Goal: Transaction & Acquisition: Purchase product/service

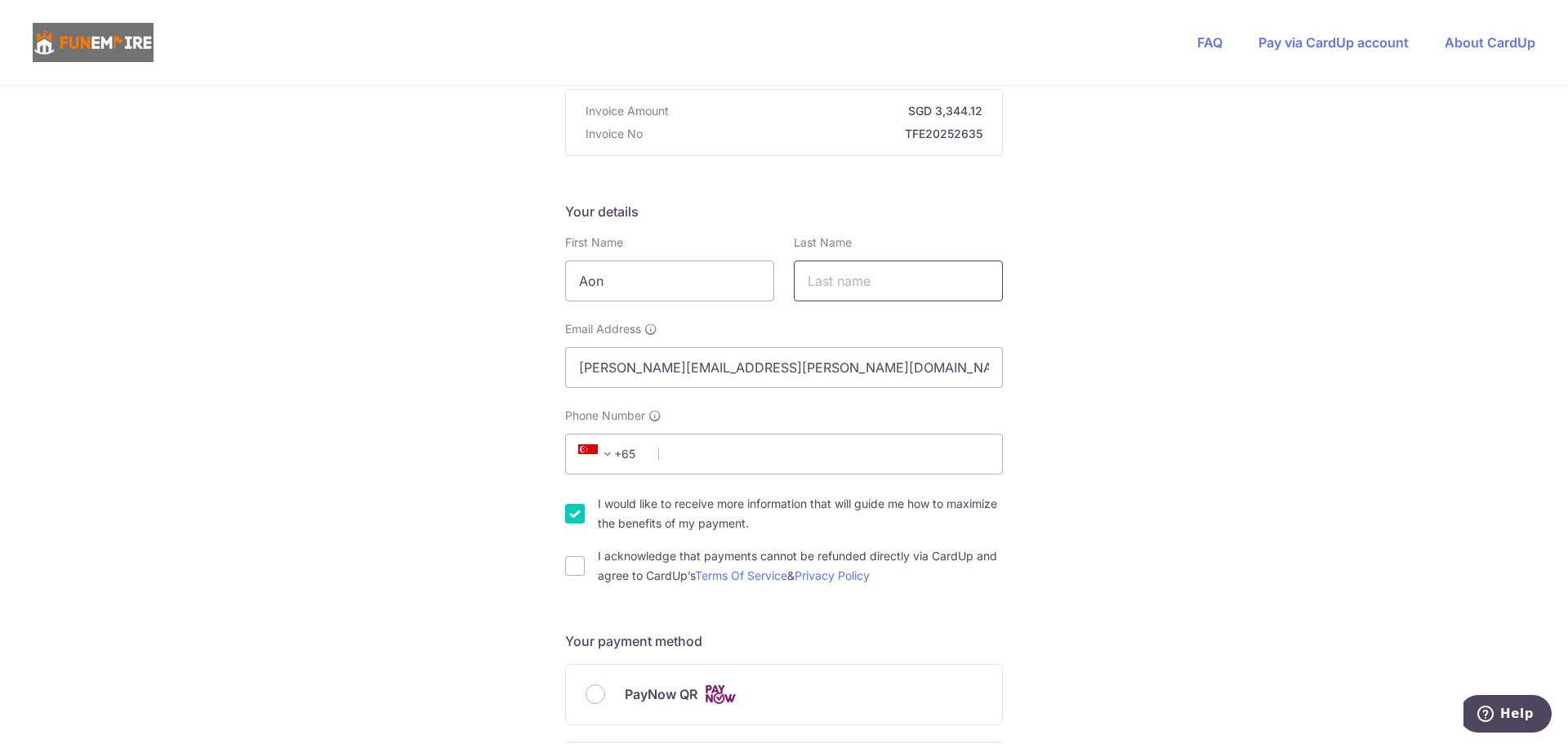
click at [892, 288] on input "text" at bounding box center [898, 281] width 209 height 41
drag, startPoint x: 603, startPoint y: 274, endPoint x: 469, endPoint y: 273, distance: 134.0
click at [469, 273] on div "You are paying The Fun Empire Pte Ltd The Fun Empire Pte Ltd uses CardUp to acc…" at bounding box center [784, 719] width 1568 height 1593
type input "[PERSON_NAME]"
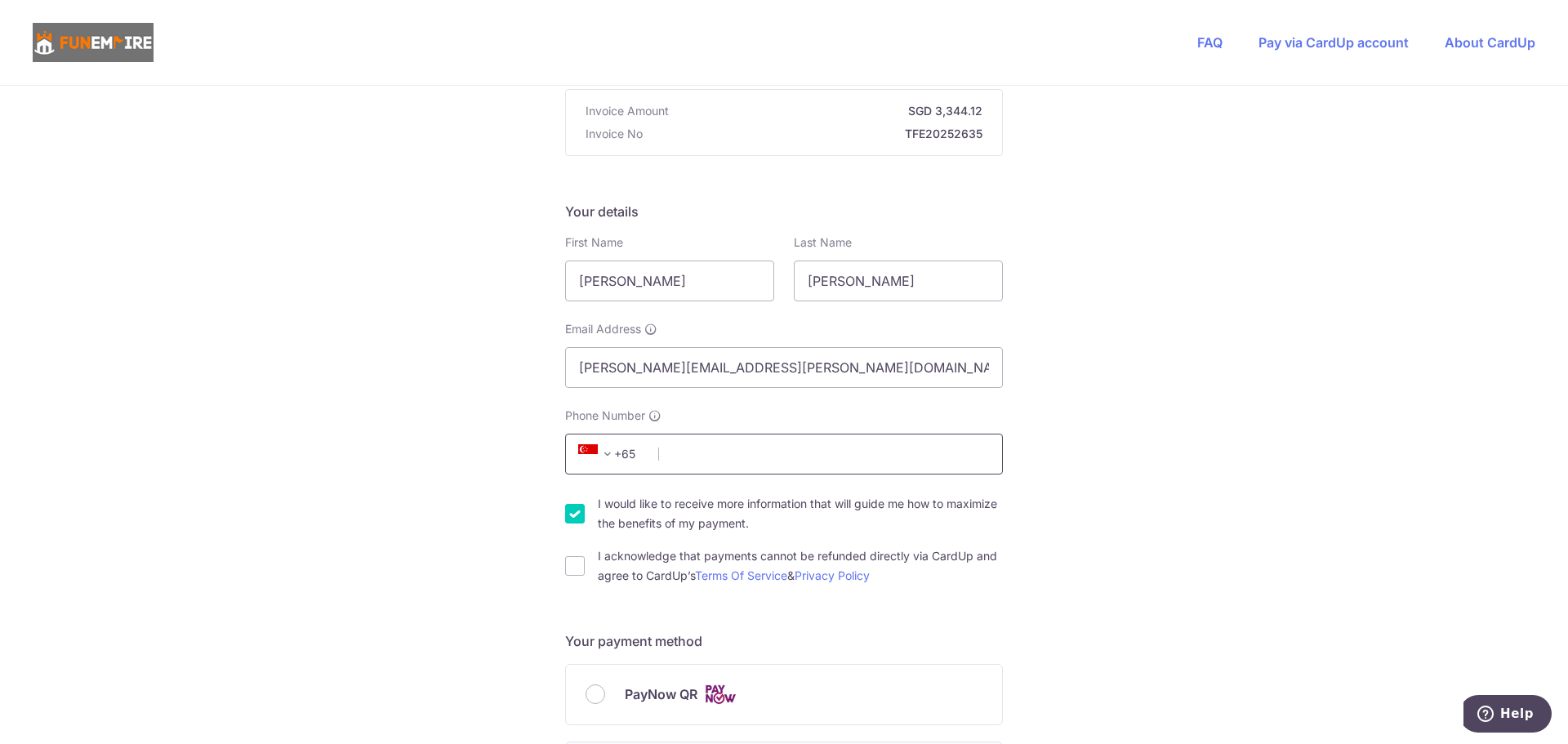
click at [689, 464] on input "Phone Number" at bounding box center [783, 454] width 438 height 41
click at [396, 450] on div "You are paying The Fun Empire Pte Ltd The Fun Empire Pte Ltd uses CardUp to acc…" at bounding box center [784, 719] width 1568 height 1593
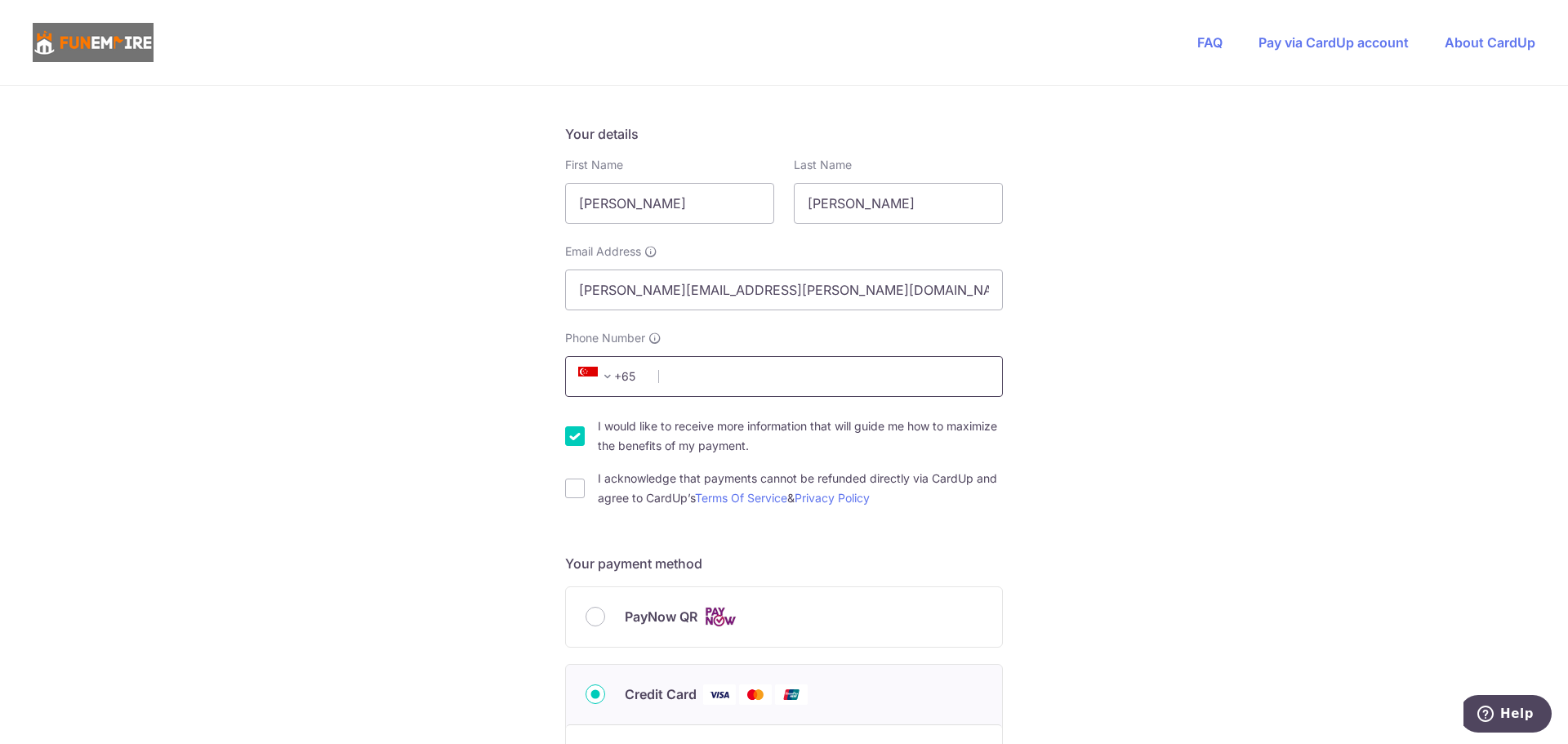
scroll to position [245, 0]
click at [704, 303] on input "[PERSON_NAME][EMAIL_ADDRESS][PERSON_NAME][DOMAIN_NAME]" at bounding box center [783, 285] width 438 height 41
click at [689, 371] on input "Phone Number" at bounding box center [783, 372] width 438 height 41
type input "88092184"
click at [426, 382] on div "You are paying The Fun Empire Pte Ltd The Fun Empire Pte Ltd uses CardUp to acc…" at bounding box center [784, 637] width 1568 height 1593
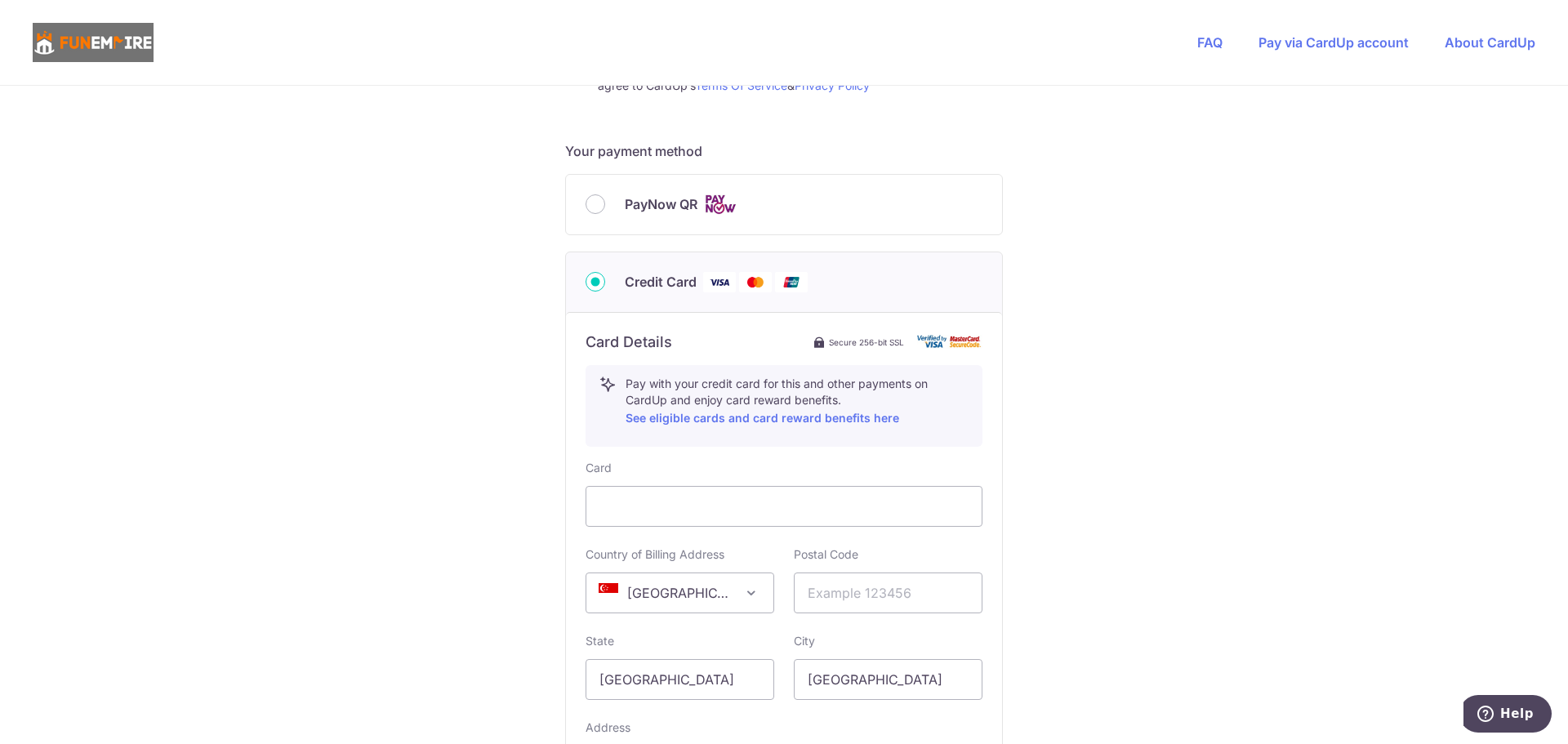
scroll to position [817, 0]
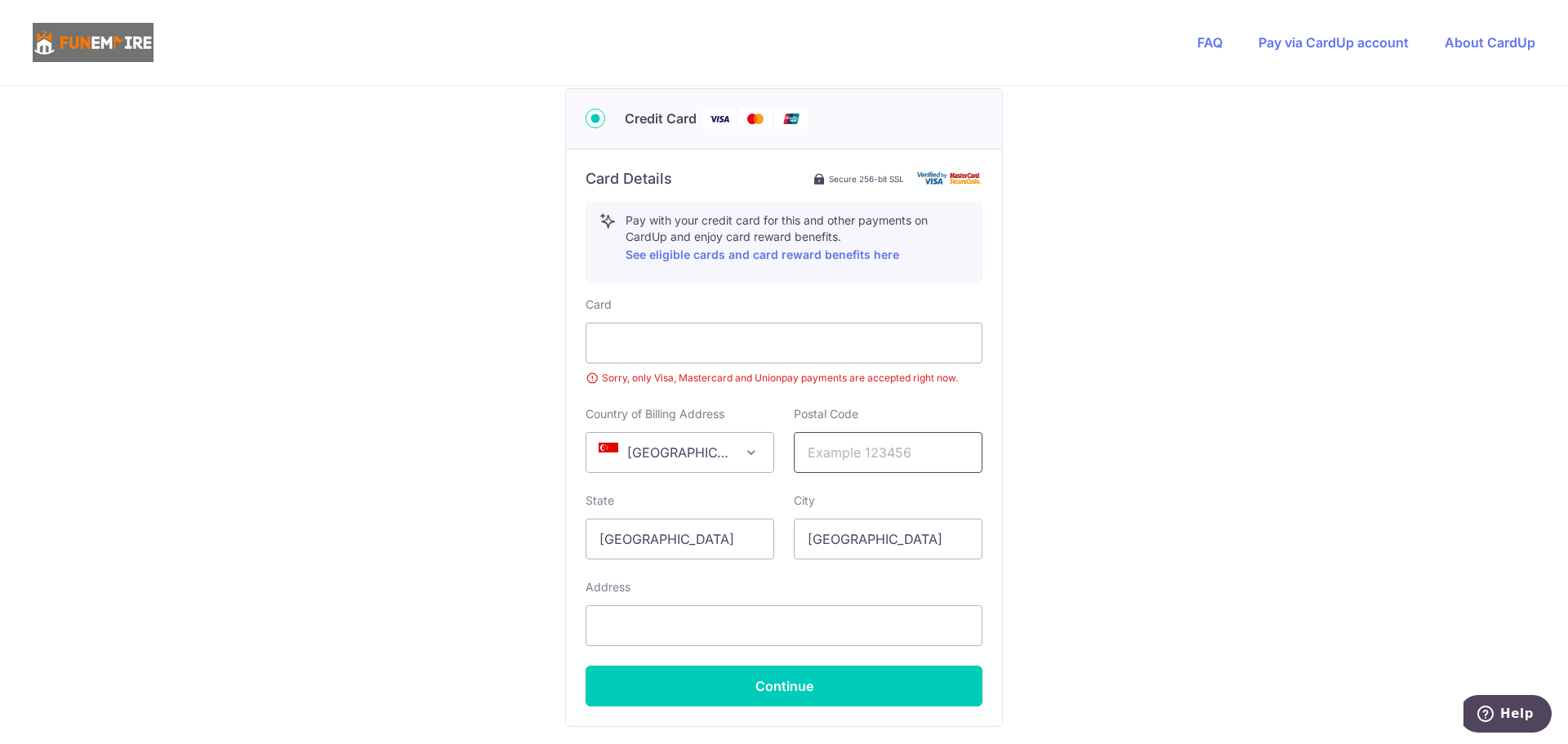
click at [825, 456] on input "text" at bounding box center [888, 452] width 189 height 41
click at [814, 472] on input "text" at bounding box center [888, 452] width 189 height 41
paste input "068804"
type input "068804"
click at [1093, 460] on div "You are paying The Fun Empire Pte Ltd The Fun Empire Pte Ltd uses CardUp to acc…" at bounding box center [784, 77] width 1568 height 1616
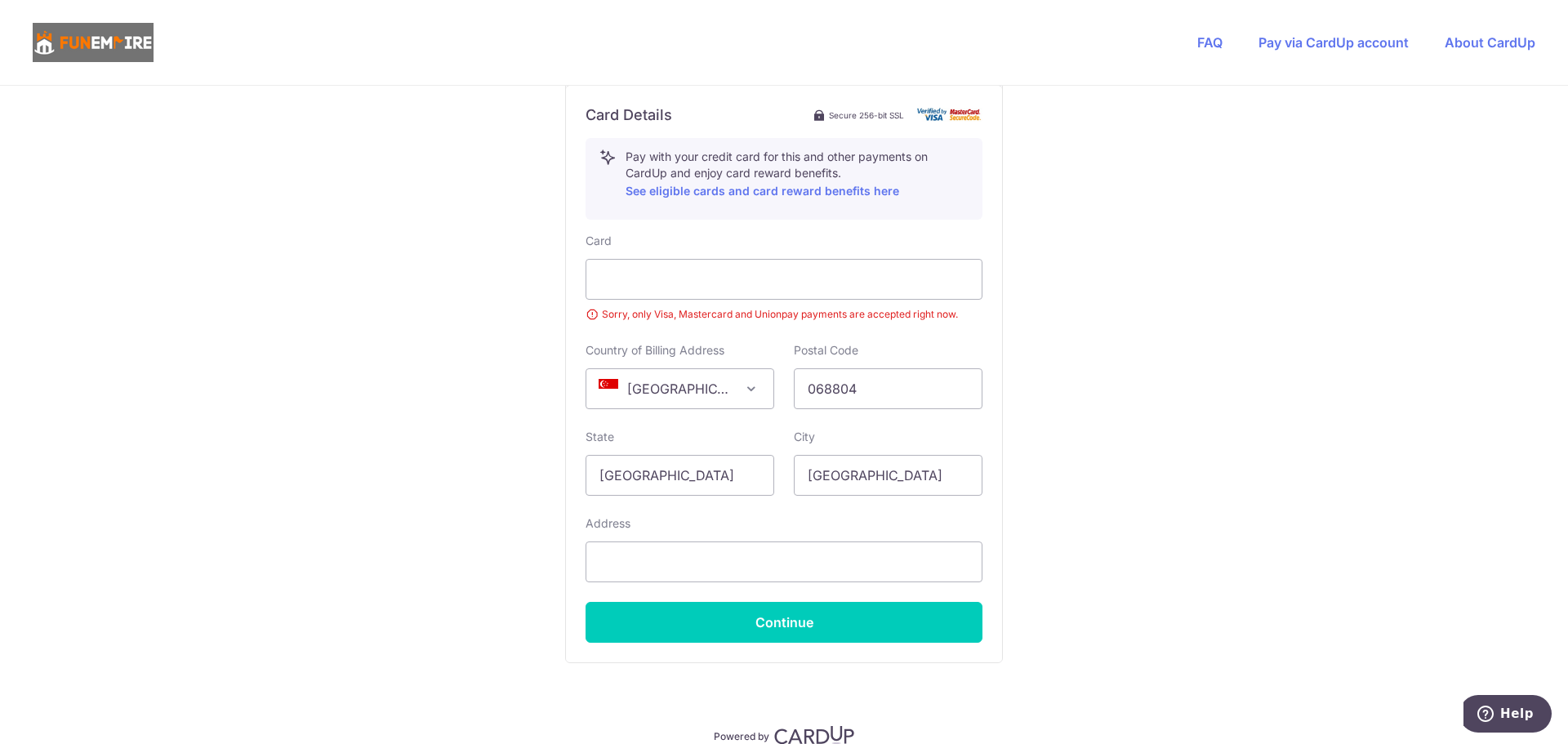
scroll to position [957, 0]
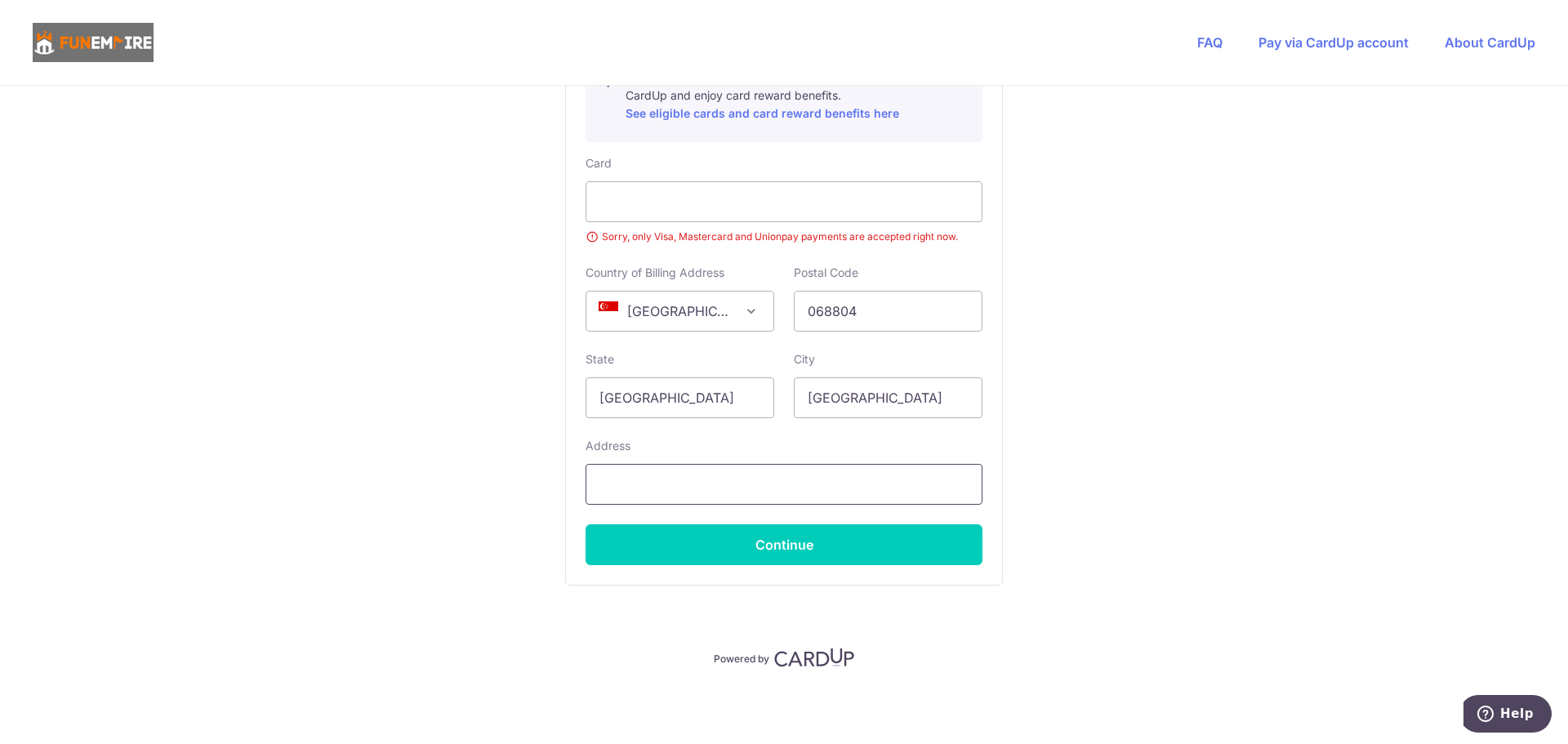
click at [687, 490] on input "text" at bounding box center [784, 484] width 397 height 41
paste input "[STREET_ADDRESS]"
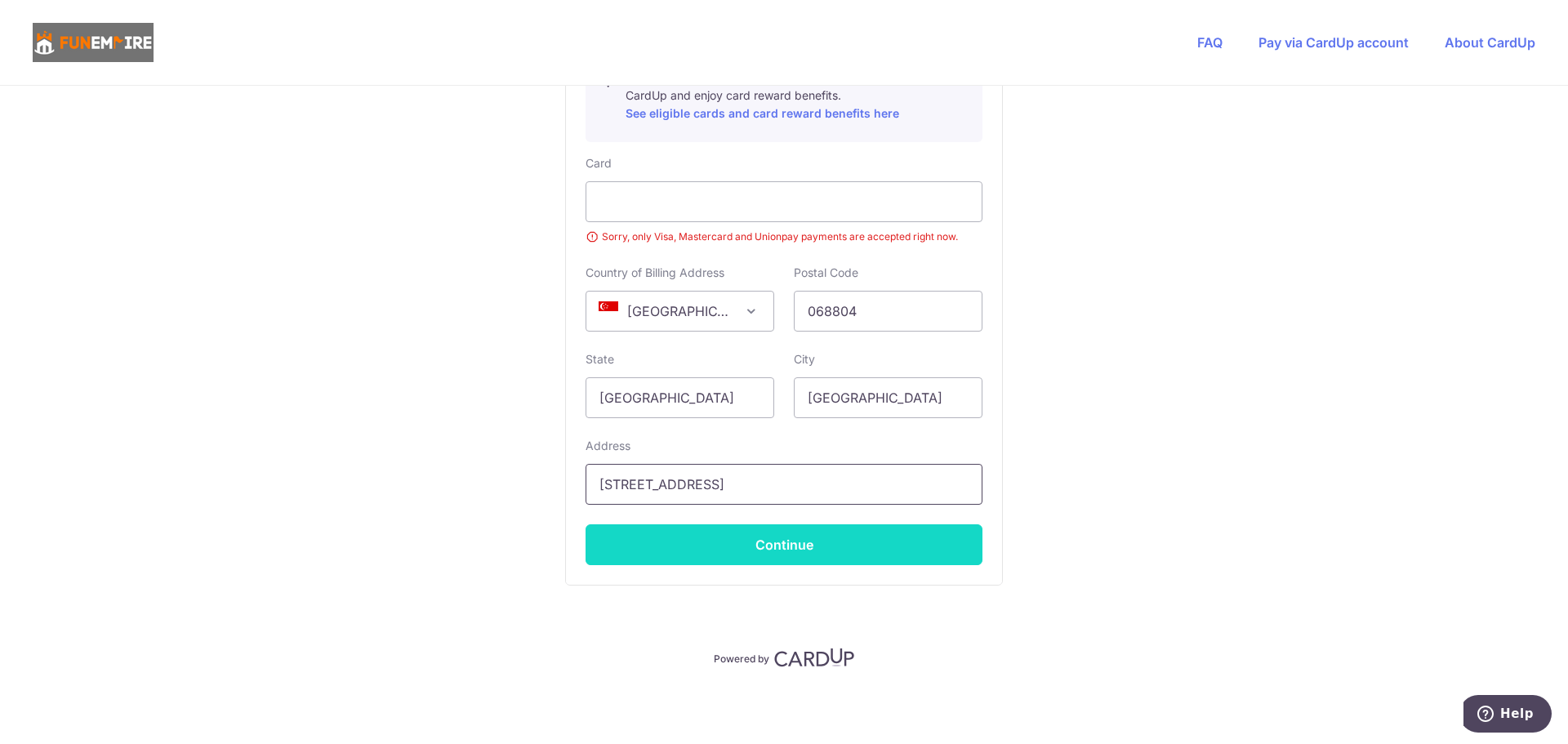
type input "[STREET_ADDRESS]"
click at [743, 537] on button "Continue" at bounding box center [784, 544] width 397 height 41
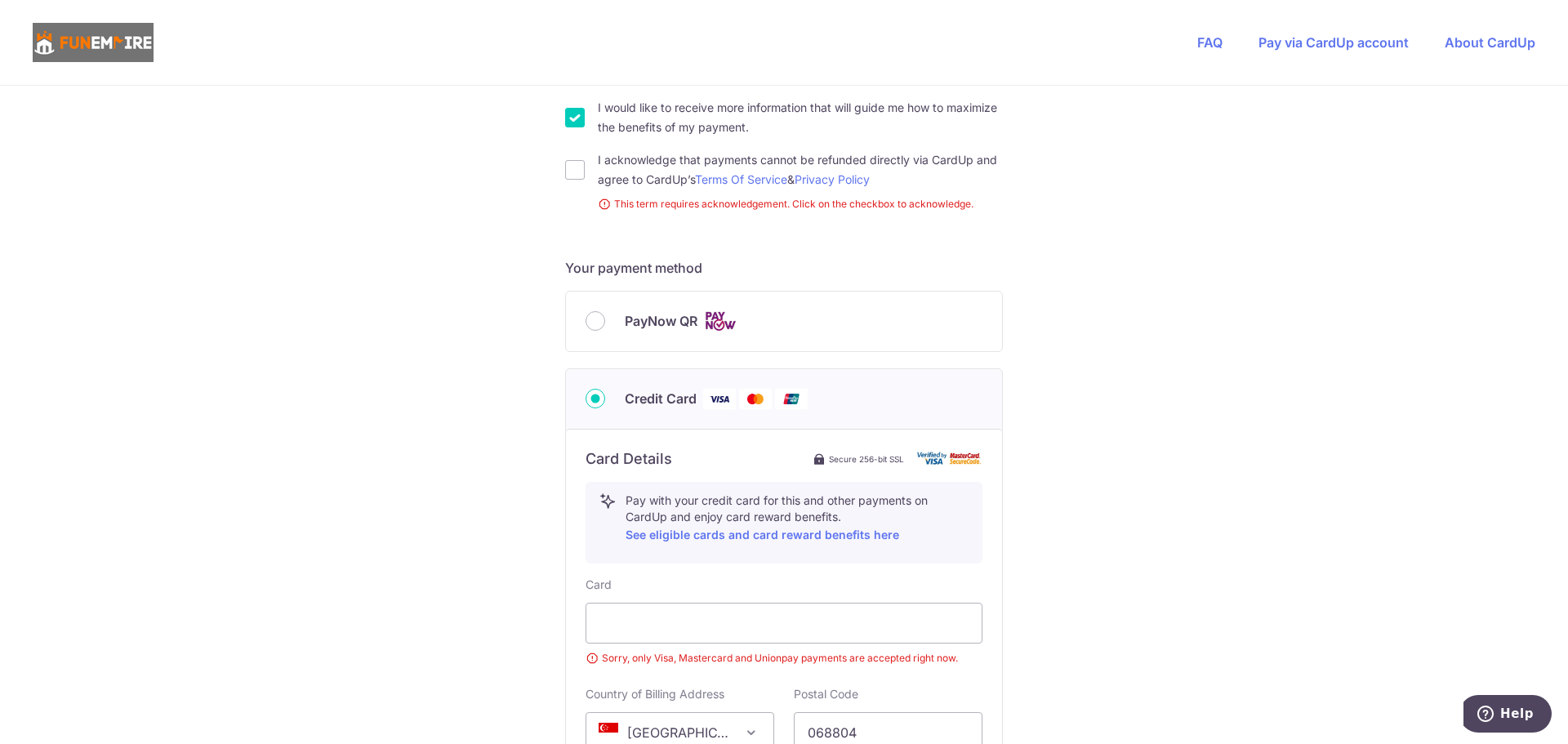
scroll to position [490, 0]
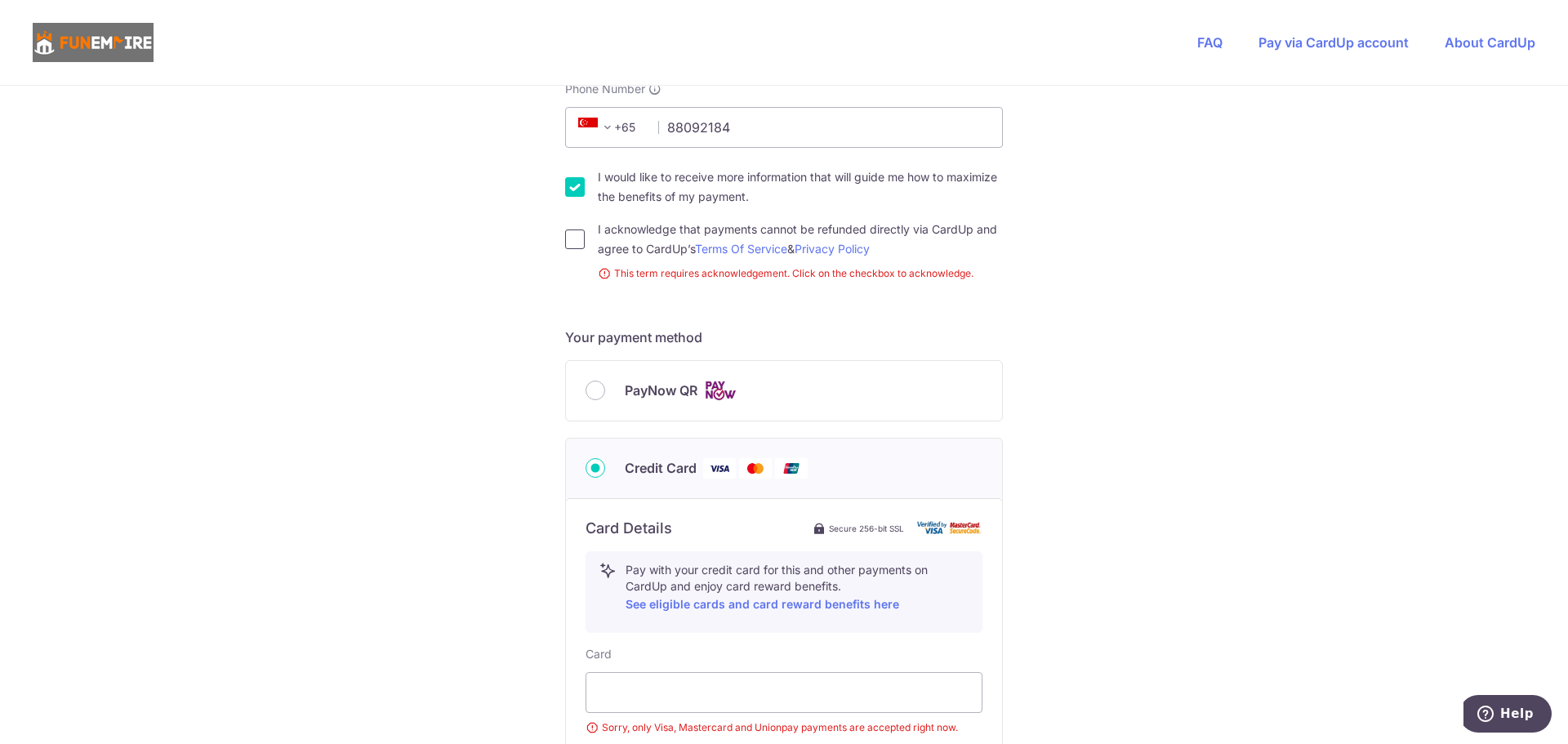
click at [579, 239] on input "I acknowledge that payments cannot be refunded directly via CardUp and agree to…" at bounding box center [574, 239] width 19 height 19
checkbox input "true"
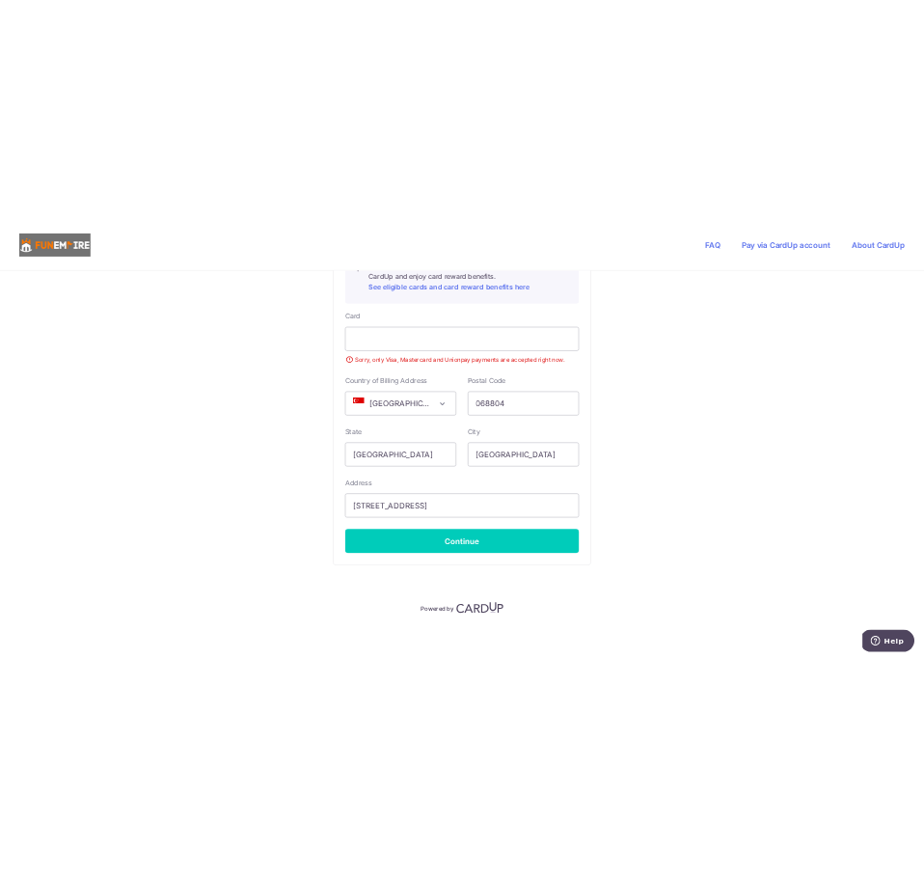
scroll to position [1117, 0]
